Goal: Task Accomplishment & Management: Use online tool/utility

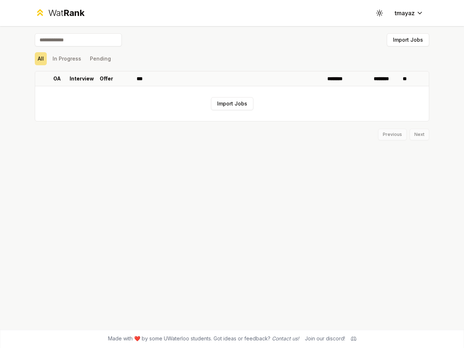
click at [380, 13] on icon at bounding box center [379, 12] width 7 height 7
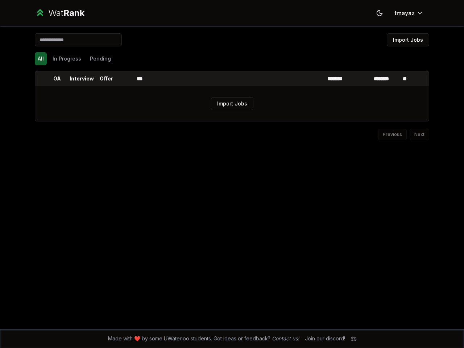
click at [408, 40] on button "Import Jobs" at bounding box center [408, 39] width 42 height 13
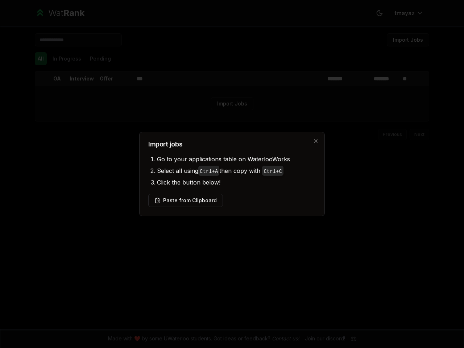
click at [41, 59] on div at bounding box center [232, 174] width 464 height 348
click at [67, 59] on div at bounding box center [232, 174] width 464 height 348
click at [100, 59] on button "Pending" at bounding box center [100, 58] width 27 height 13
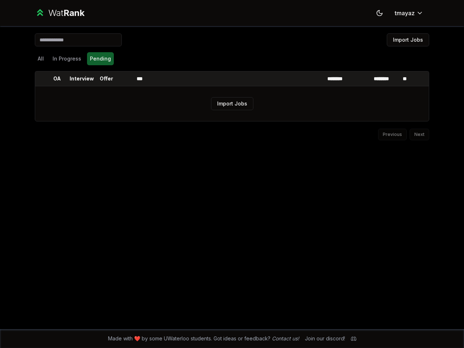
click at [41, 79] on th at bounding box center [41, 78] width 12 height 15
click at [57, 79] on p "OA" at bounding box center [57, 78] width 8 height 7
click at [82, 79] on p "Interview" at bounding box center [82, 78] width 24 height 7
click at [106, 79] on p "Offer" at bounding box center [106, 78] width 13 height 7
click at [125, 79] on th at bounding box center [124, 78] width 17 height 15
